Goal: Task Accomplishment & Management: Manage account settings

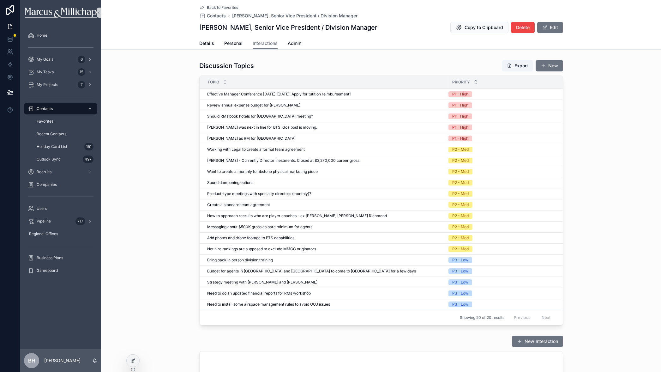
click at [42, 109] on span "Contacts" at bounding box center [45, 108] width 16 height 5
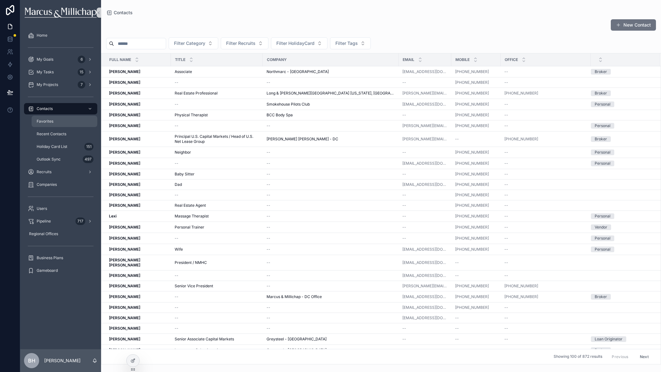
click at [43, 119] on span "Favorites" at bounding box center [45, 121] width 17 height 5
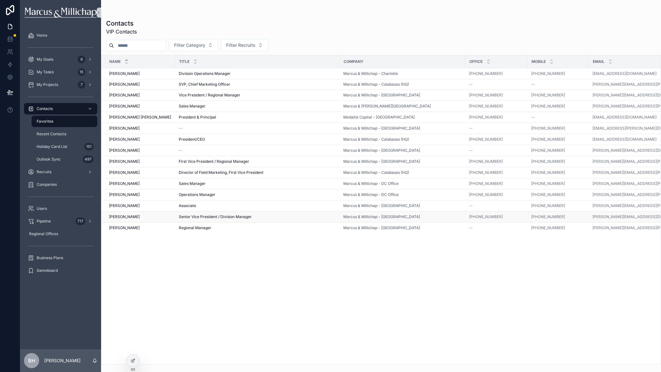
click at [116, 218] on span "[PERSON_NAME]" at bounding box center [124, 216] width 31 height 5
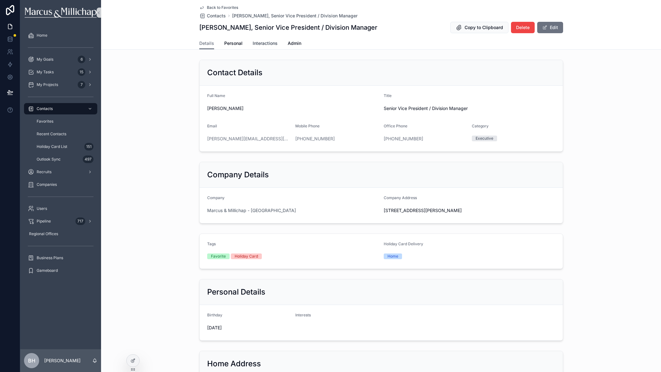
click at [265, 42] on span "Interactions" at bounding box center [265, 43] width 25 height 6
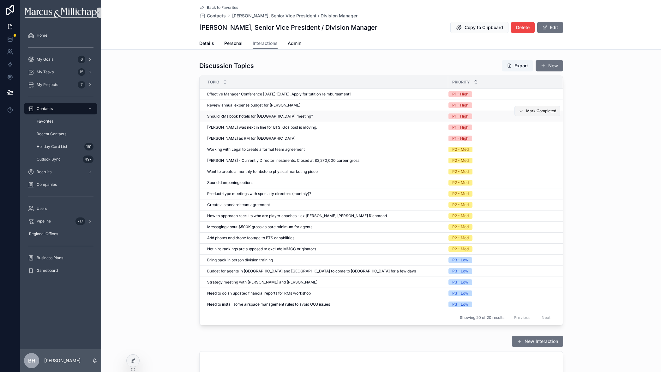
click at [538, 114] on button "Mark Completed" at bounding box center [538, 111] width 46 height 10
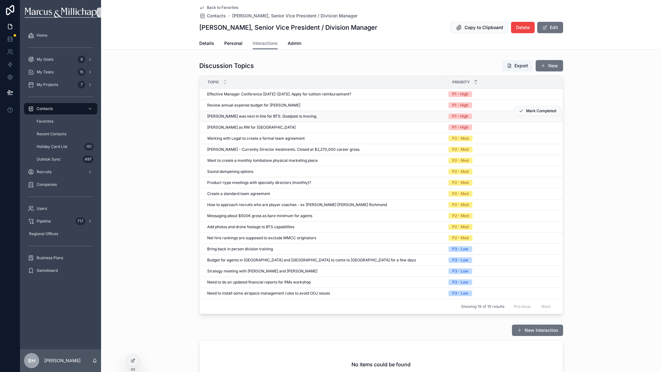
click at [252, 117] on span "[PERSON_NAME] was next in line for BTS. Goalpost is moving." at bounding box center [262, 116] width 110 height 5
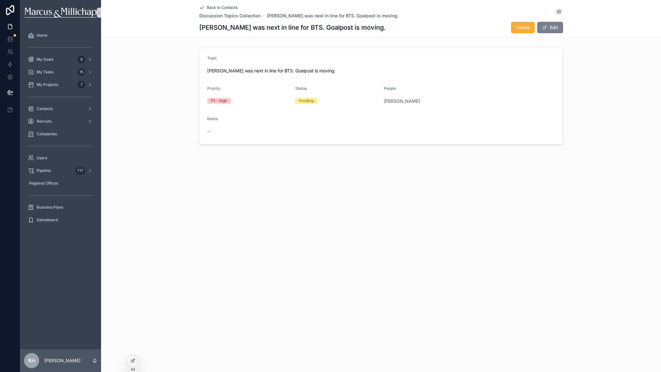
click at [554, 27] on button "Edit" at bounding box center [551, 27] width 26 height 11
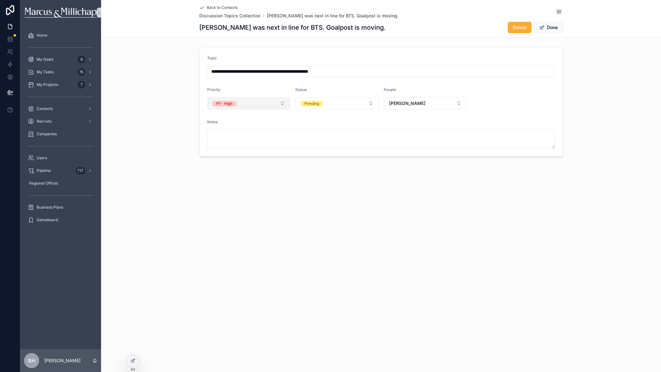
click at [271, 103] on button "P1 - High" at bounding box center [248, 103] width 83 height 12
click at [244, 158] on div "P3 - Low" at bounding box center [249, 156] width 80 height 9
click at [557, 29] on button "Done" at bounding box center [548, 27] width 29 height 11
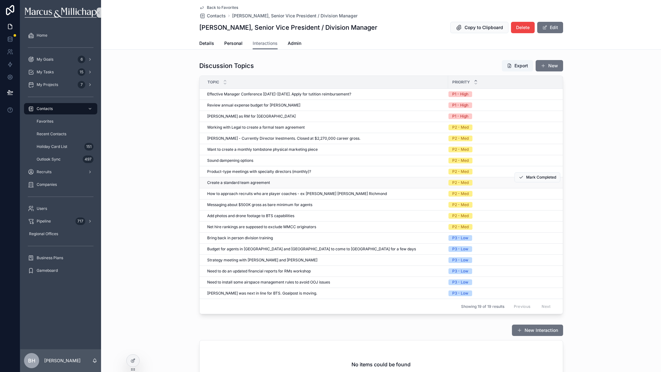
click at [229, 184] on span "Create a standard team agreement" at bounding box center [238, 182] width 63 height 5
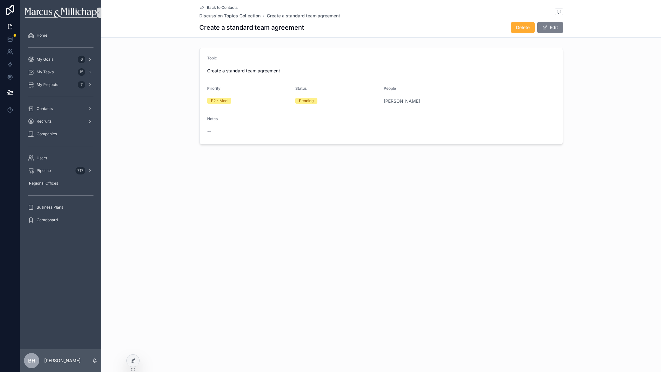
click at [551, 29] on button "Edit" at bounding box center [551, 27] width 26 height 11
click at [255, 105] on button "P2 - Med" at bounding box center [248, 103] width 83 height 12
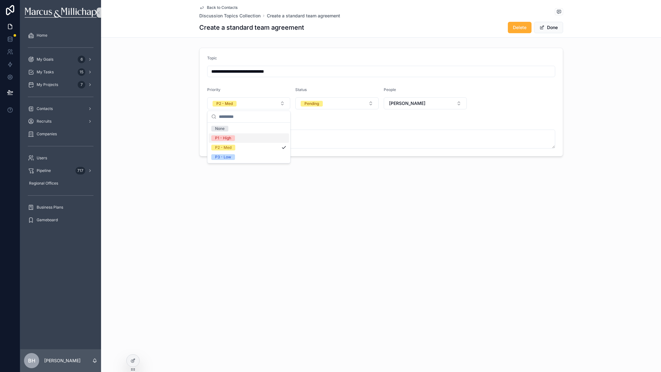
click at [237, 140] on div "P1 - High" at bounding box center [249, 137] width 80 height 9
click at [551, 28] on button "Done" at bounding box center [548, 27] width 29 height 11
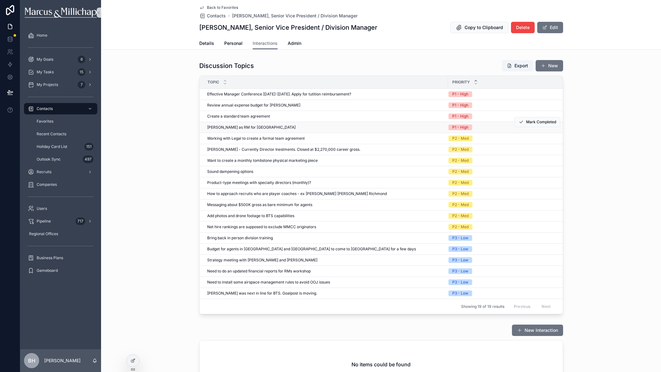
click at [250, 128] on span "[PERSON_NAME] as RM for [GEOGRAPHIC_DATA]" at bounding box center [251, 127] width 88 height 5
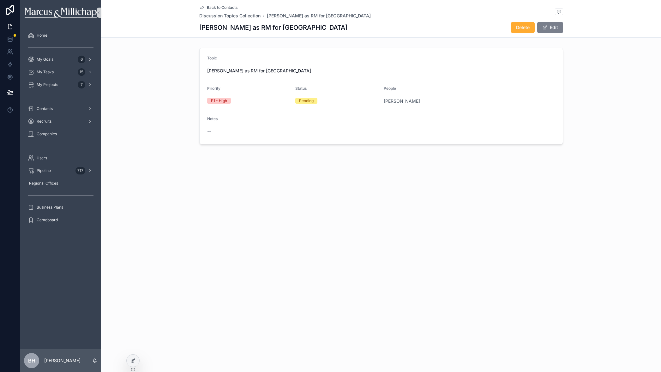
click at [561, 27] on button "Edit" at bounding box center [551, 27] width 26 height 11
click at [252, 104] on button "P1 - High" at bounding box center [248, 103] width 83 height 12
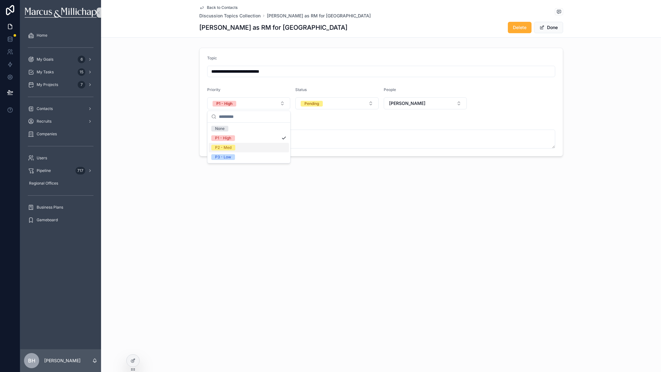
click at [235, 148] on span "P2 - Med" at bounding box center [223, 148] width 24 height 6
click at [253, 106] on button "P2 - Med" at bounding box center [248, 103] width 83 height 12
click at [228, 156] on div "P3 - Low" at bounding box center [223, 157] width 16 height 6
click at [550, 31] on button "Done" at bounding box center [548, 27] width 29 height 11
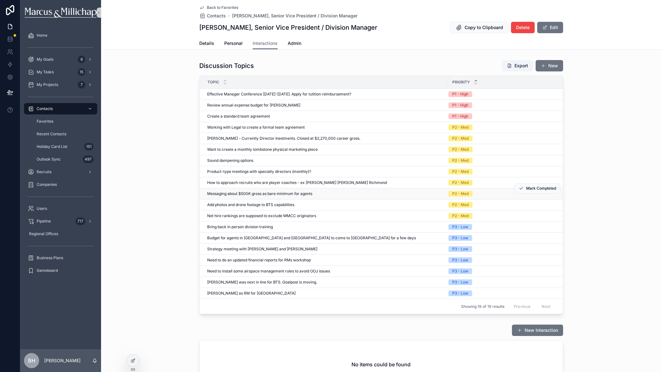
click at [253, 195] on span "Messaging about $500K gross as bare minimum for agents" at bounding box center [259, 193] width 105 height 5
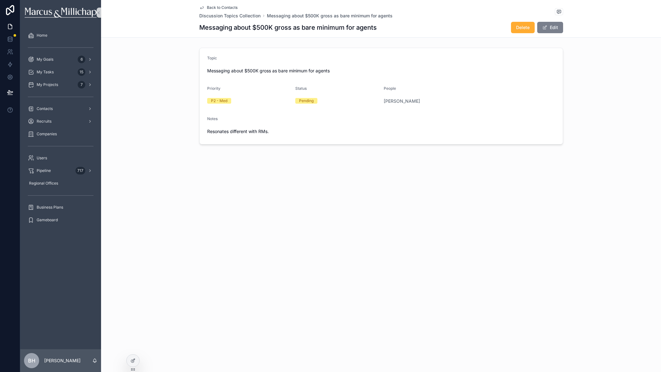
click at [548, 28] on button "Edit" at bounding box center [551, 27] width 26 height 11
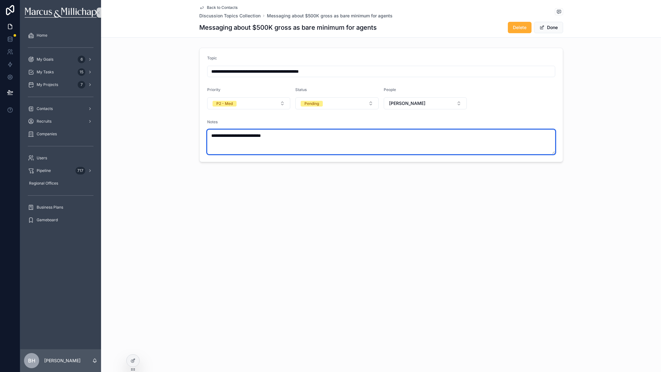
click at [290, 142] on textarea "**********" at bounding box center [381, 142] width 348 height 25
click at [292, 138] on textarea "**********" at bounding box center [381, 142] width 348 height 25
type textarea "**********"
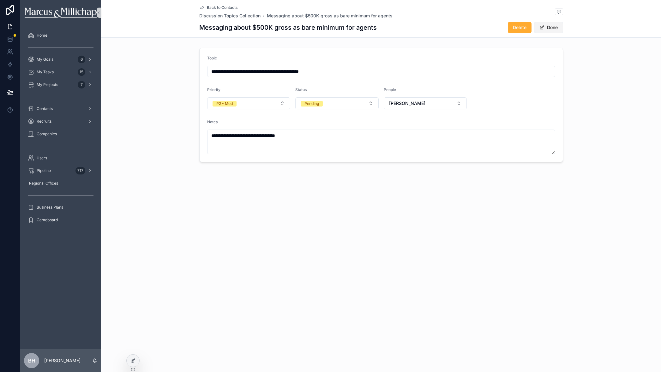
click at [552, 31] on button "Done" at bounding box center [548, 27] width 29 height 11
